Goal: Information Seeking & Learning: Learn about a topic

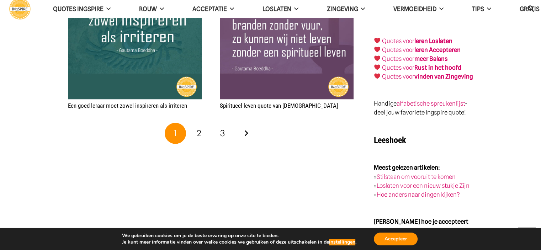
scroll to position [1209, 0]
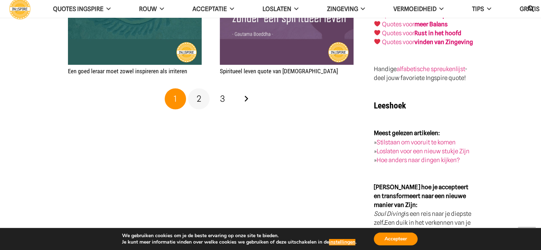
click at [199, 102] on span "2" at bounding box center [199, 99] width 5 height 10
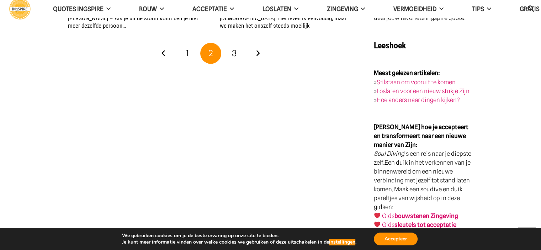
scroll to position [1280, 0]
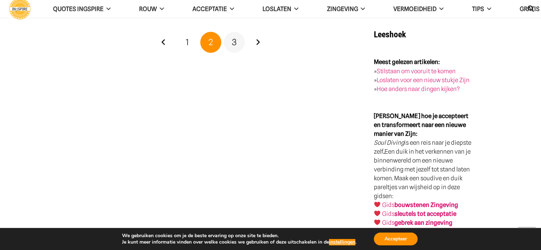
click at [233, 37] on span "3" at bounding box center [234, 42] width 5 height 10
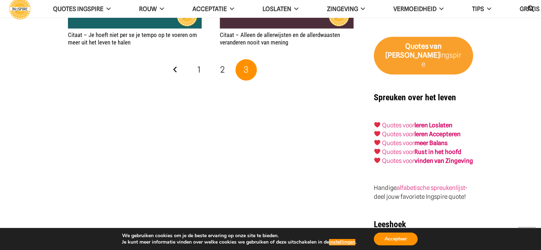
scroll to position [1031, 0]
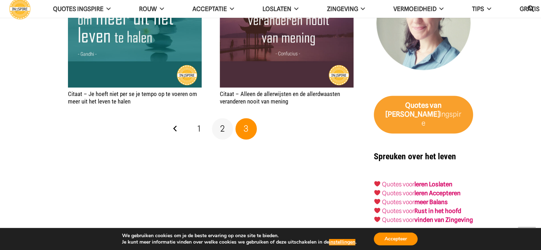
click at [222, 128] on span "2" at bounding box center [222, 128] width 5 height 10
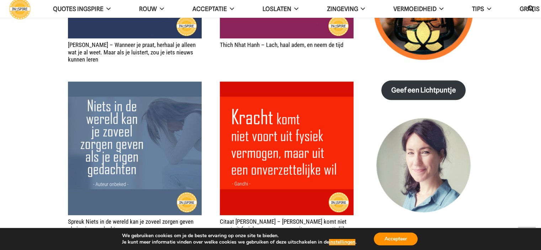
scroll to position [1102, 0]
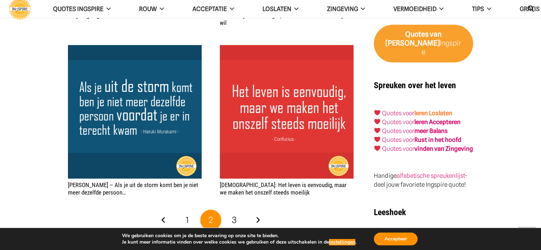
click at [439, 110] on link "leren Loslaten" at bounding box center [433, 113] width 38 height 7
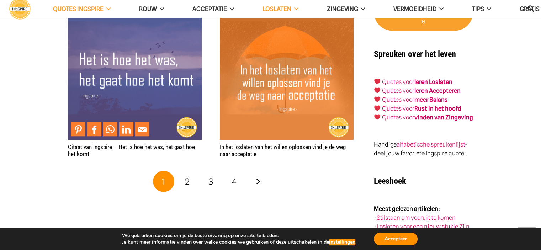
scroll to position [1422, 0]
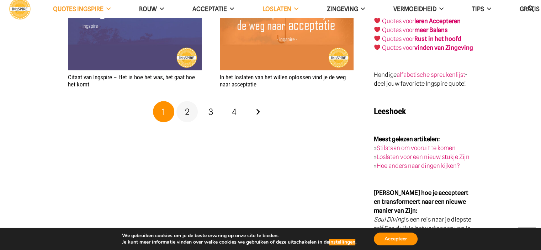
click at [191, 113] on link "2" at bounding box center [186, 111] width 21 height 21
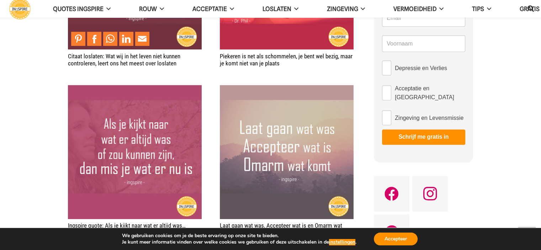
scroll to position [604, 0]
